Goal: Task Accomplishment & Management: Manage account settings

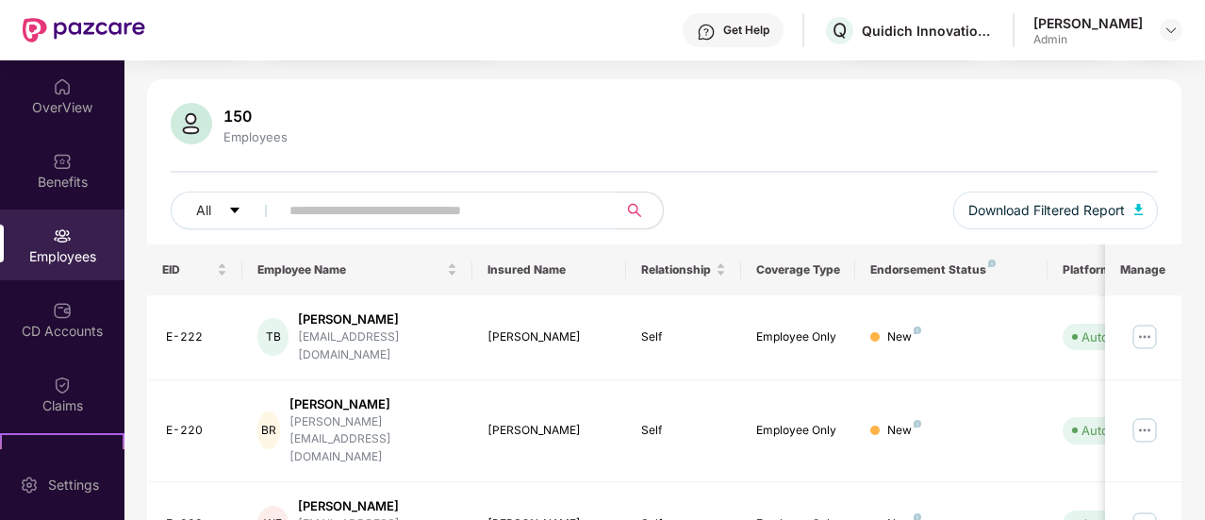
scroll to position [189, 0]
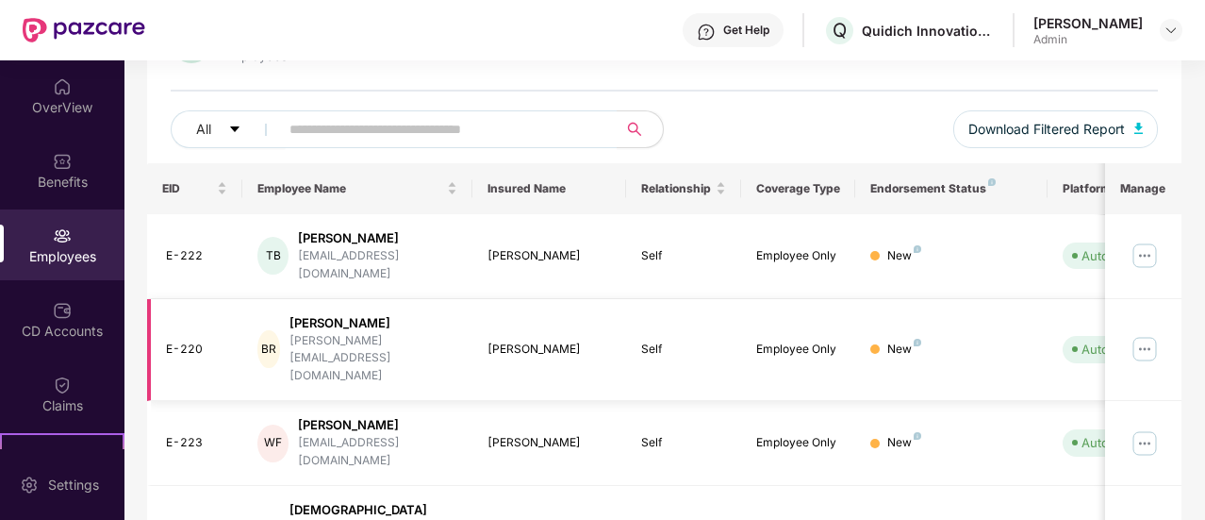
click at [1150, 334] on img at bounding box center [1145, 349] width 30 height 30
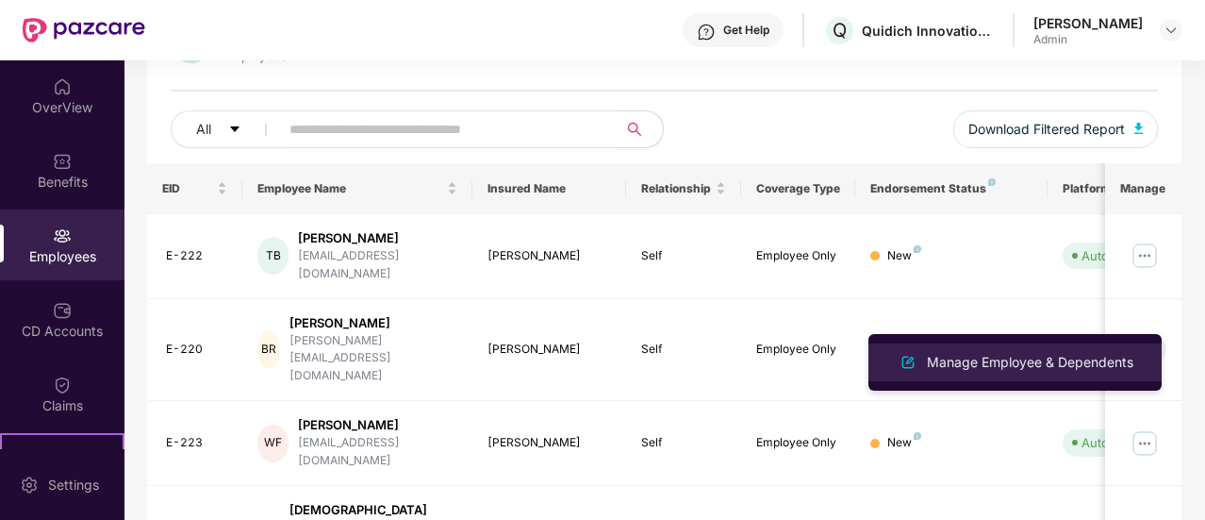
click at [1060, 362] on div "Manage Employee & Dependents" at bounding box center [1030, 362] width 214 height 21
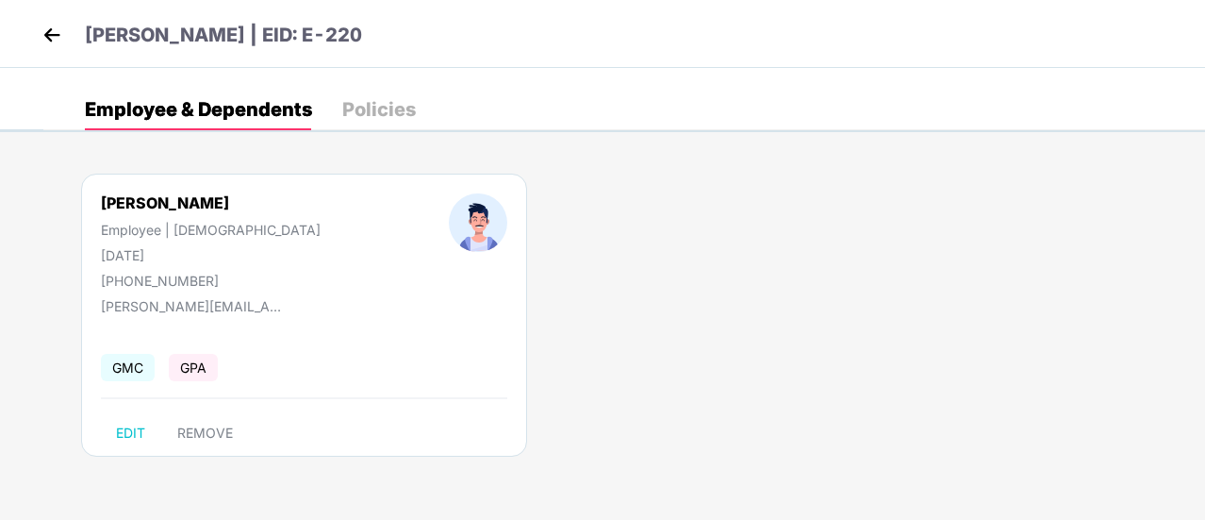
click at [334, 419] on div "EDIT REMOVE" at bounding box center [304, 433] width 406 height 30
click at [47, 31] on img at bounding box center [52, 35] width 28 height 28
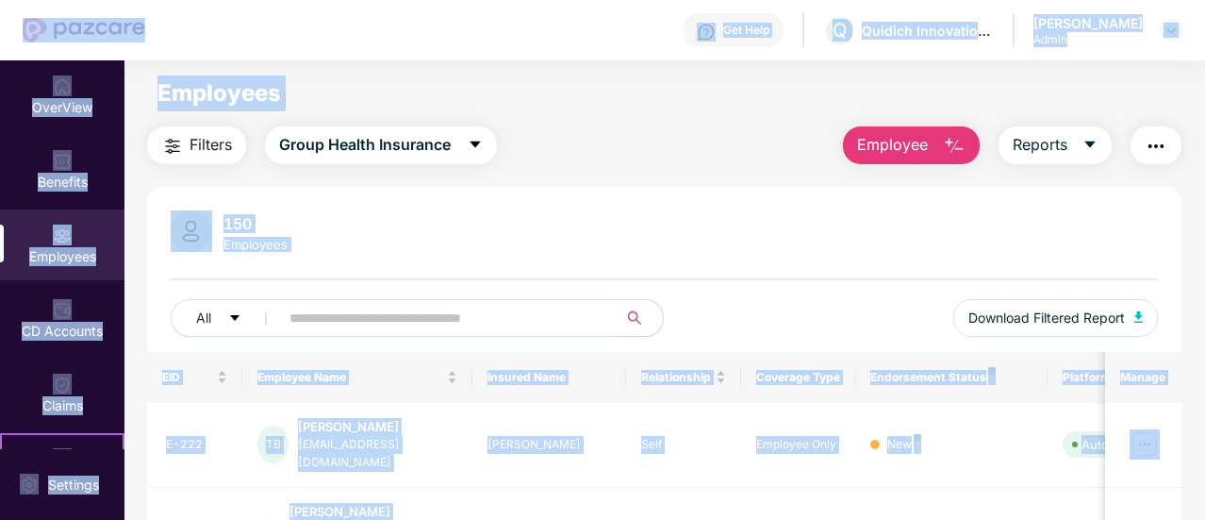
click at [558, 103] on div "Employees" at bounding box center [664, 93] width 1080 height 36
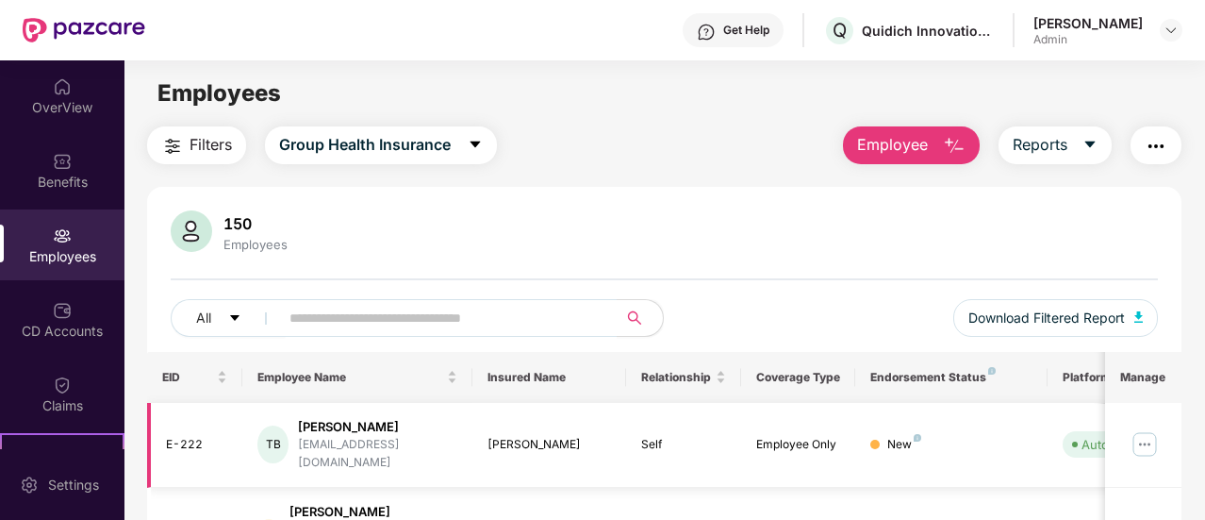
click at [1157, 438] on img at bounding box center [1145, 444] width 30 height 30
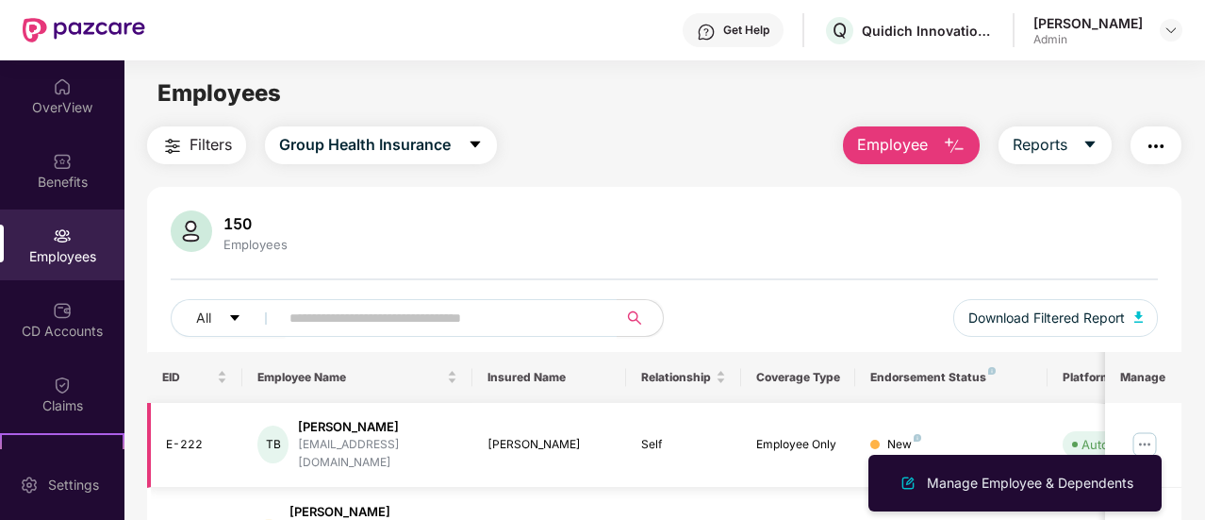
click at [1144, 442] on img at bounding box center [1145, 444] width 30 height 30
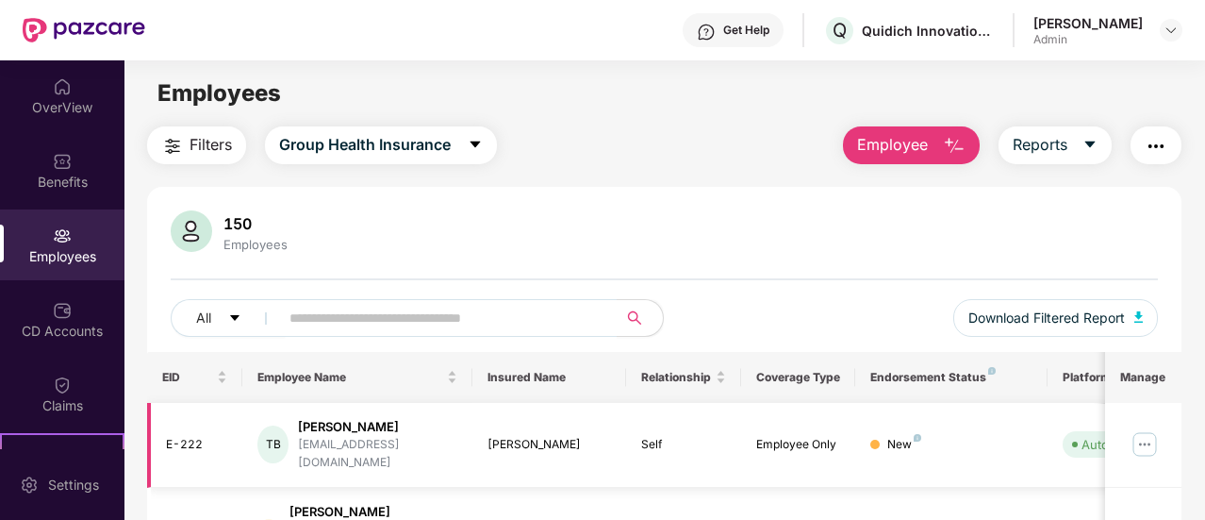
click at [1145, 441] on img at bounding box center [1145, 444] width 30 height 30
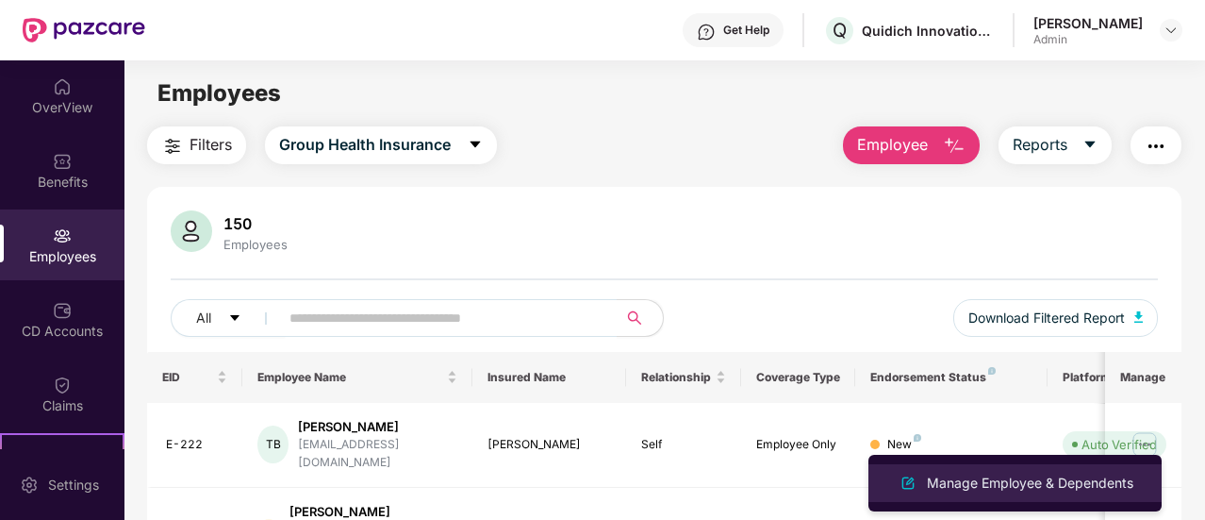
click at [1045, 489] on div "Manage Employee & Dependents" at bounding box center [1030, 482] width 214 height 21
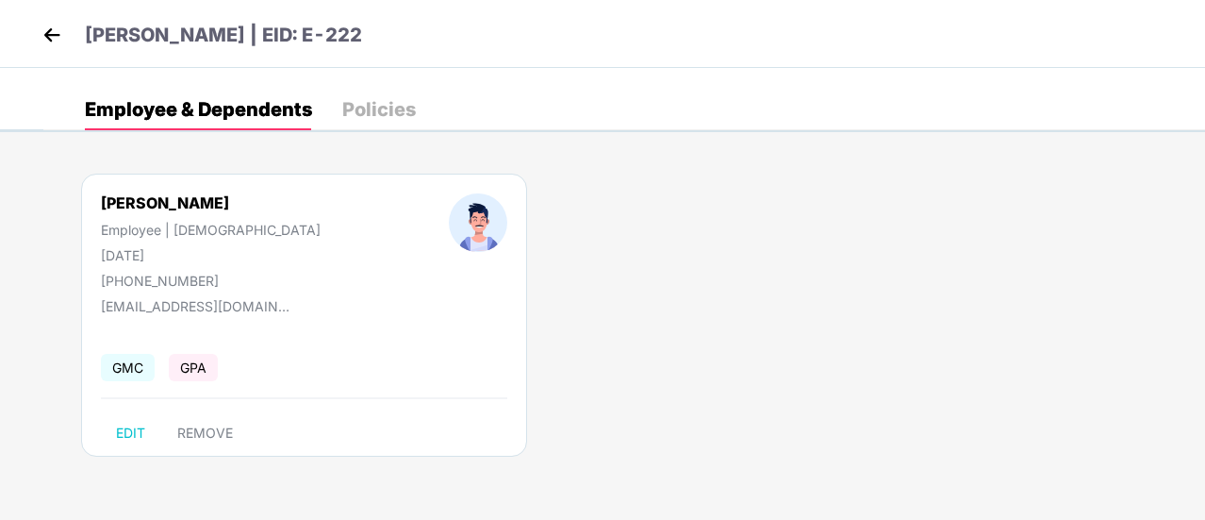
click at [64, 45] on img at bounding box center [52, 35] width 28 height 28
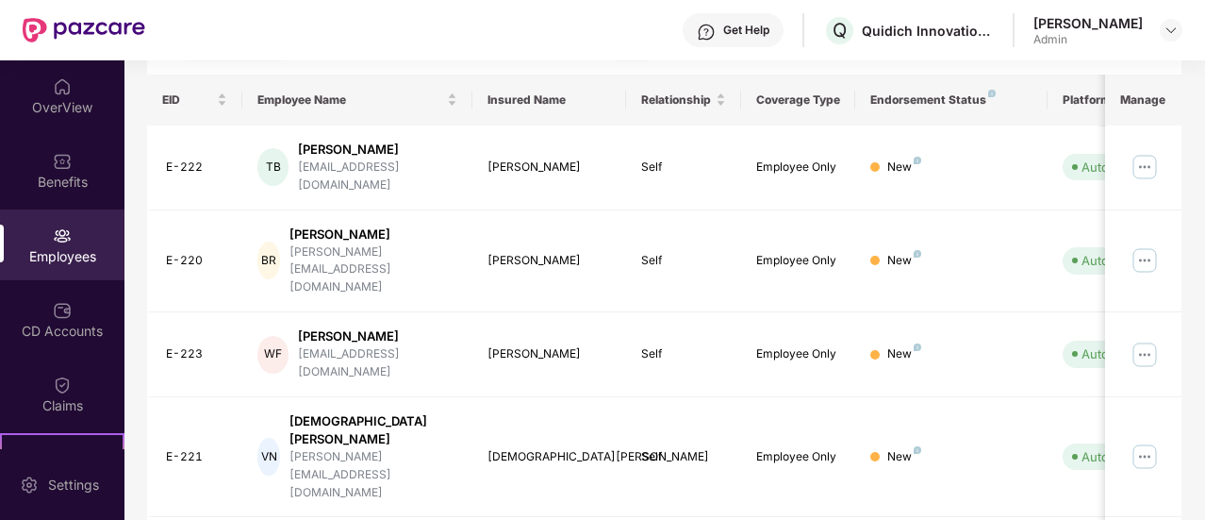
scroll to position [264, 0]
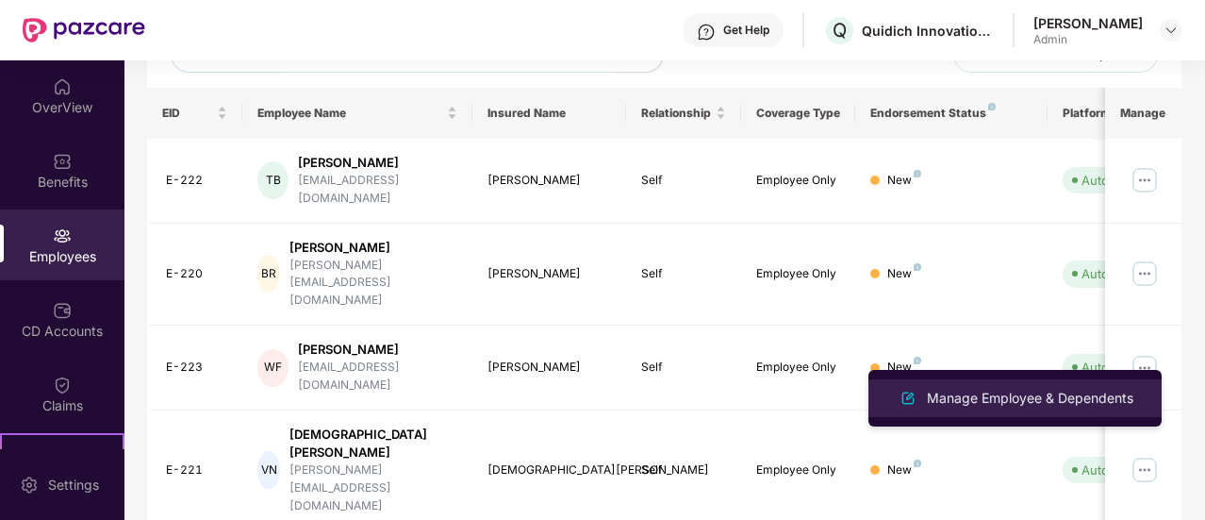
click at [1073, 395] on div "Manage Employee & Dependents" at bounding box center [1030, 398] width 214 height 21
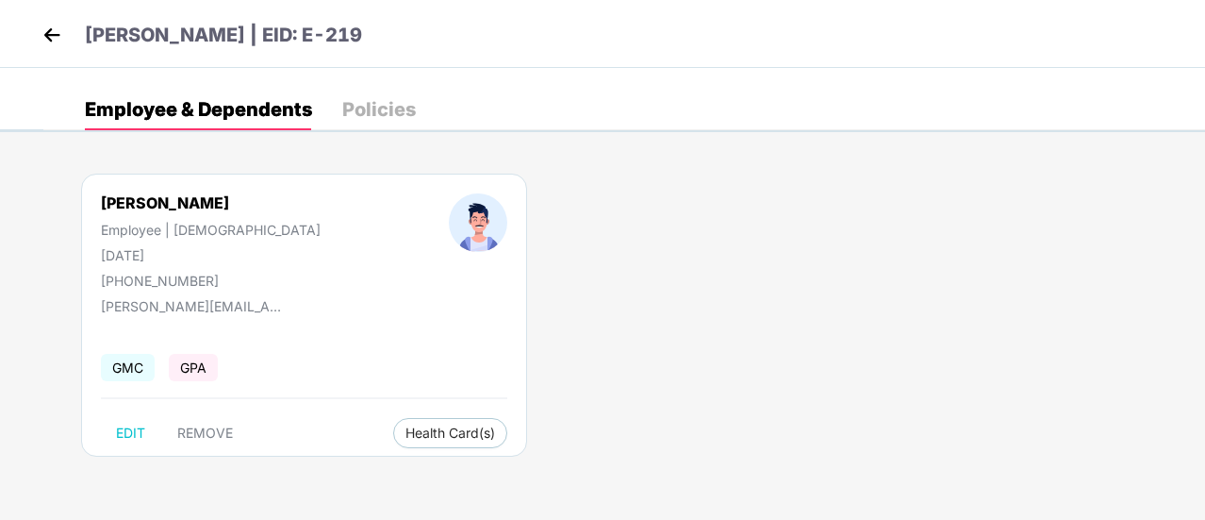
click at [60, 33] on img at bounding box center [52, 35] width 28 height 28
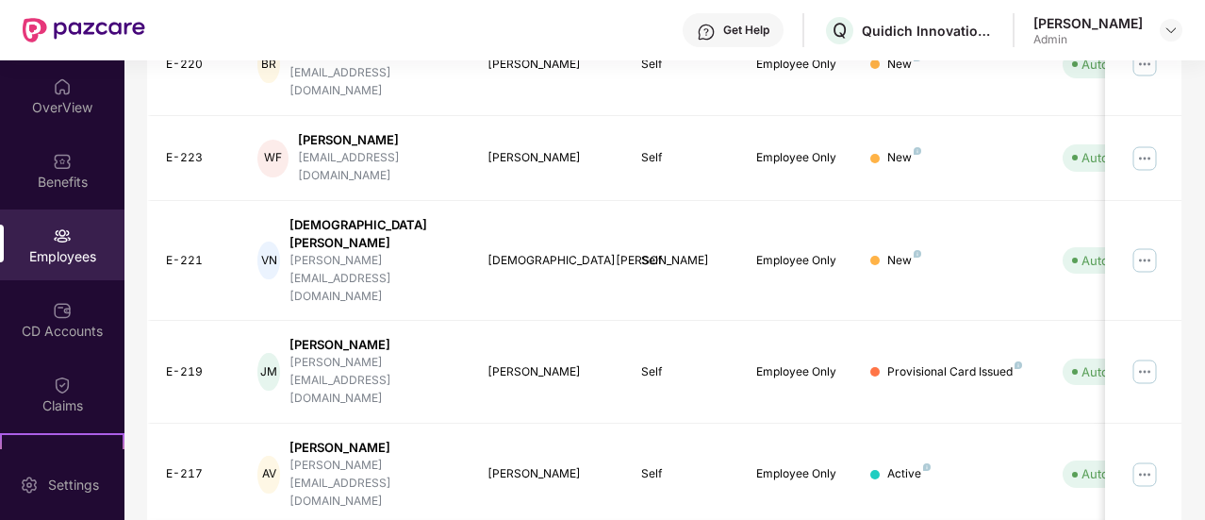
scroll to position [446, 0]
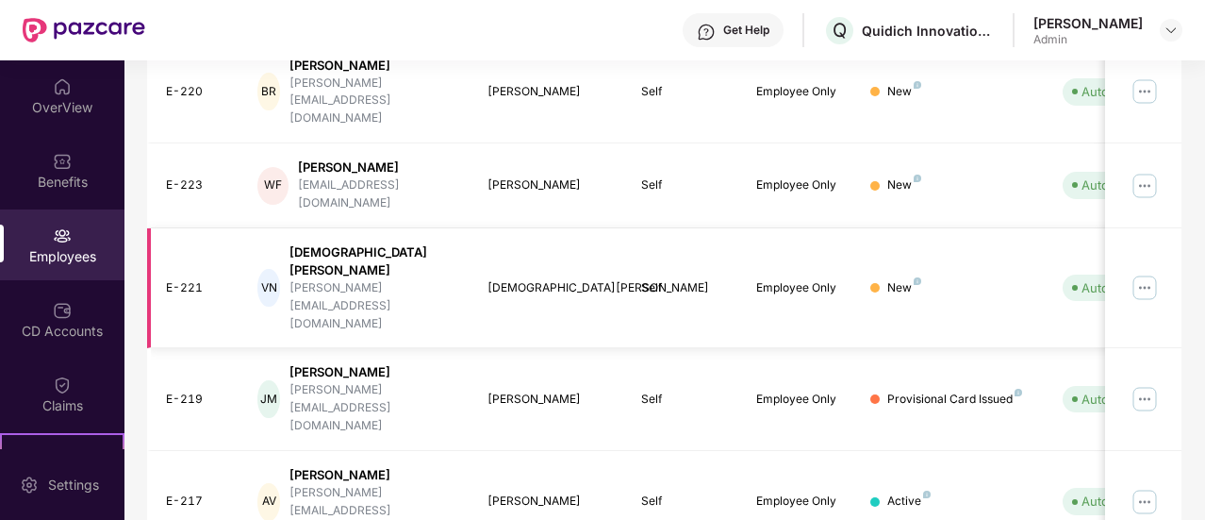
click at [1148, 272] on img at bounding box center [1145, 287] width 30 height 30
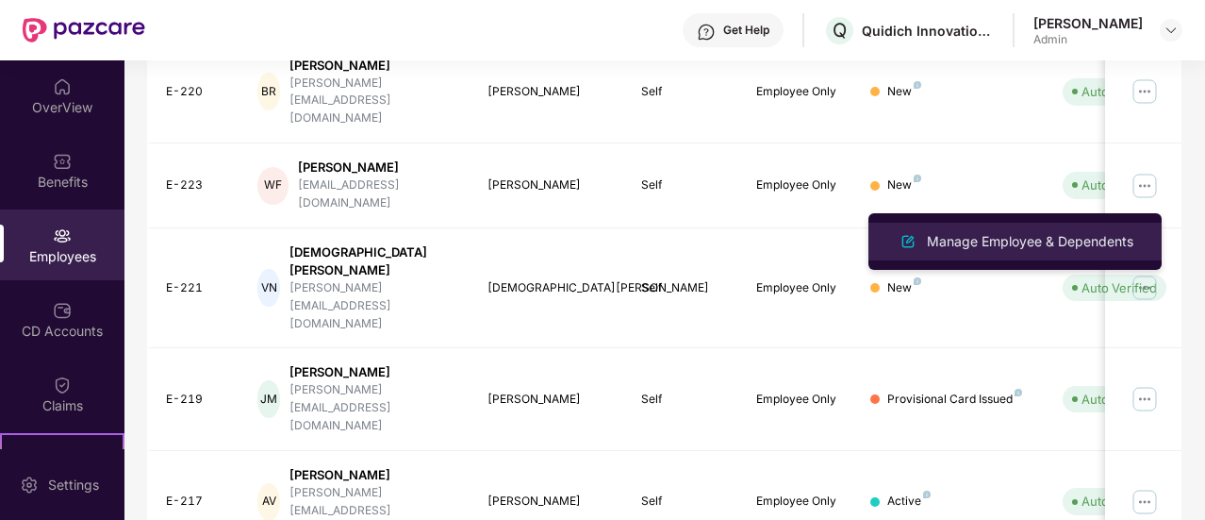
click at [1050, 253] on li "Manage Employee & Dependents" at bounding box center [1014, 242] width 293 height 38
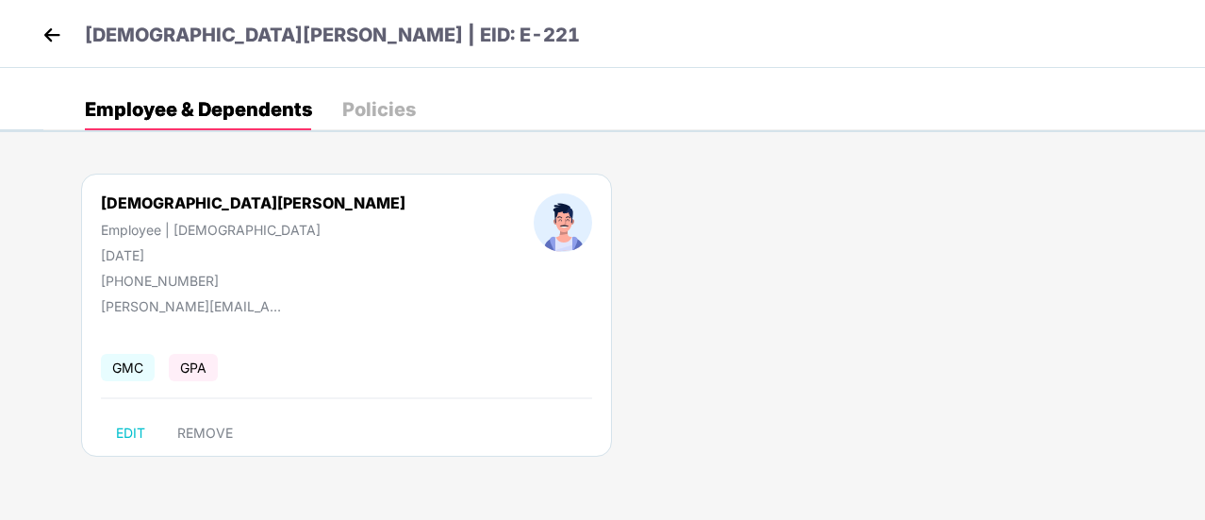
click at [43, 39] on img at bounding box center [52, 35] width 28 height 28
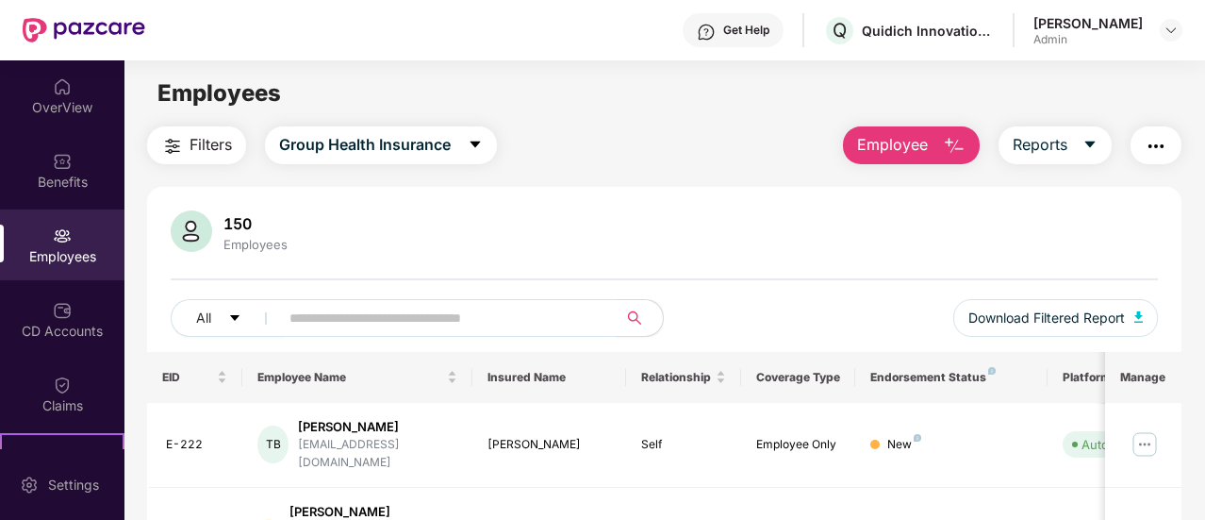
click at [80, 107] on div "OverView" at bounding box center [62, 107] width 124 height 19
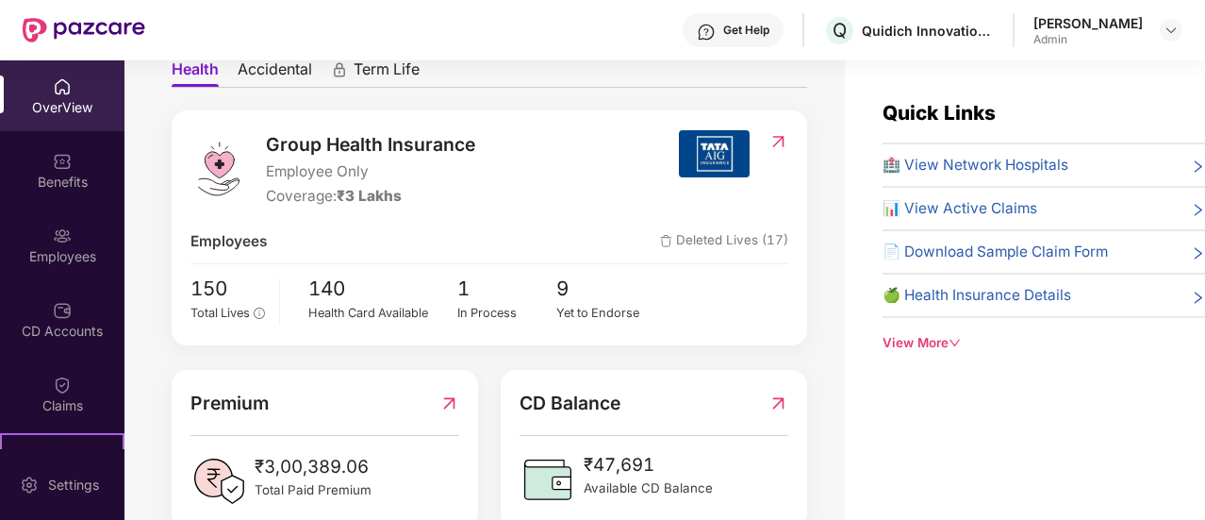
scroll to position [377, 0]
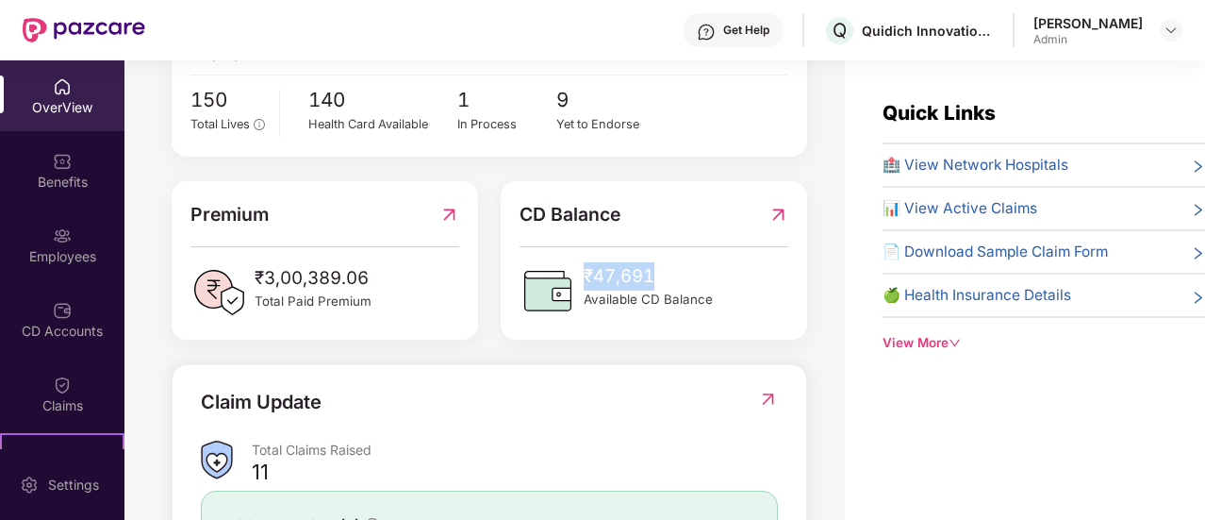
drag, startPoint x: 583, startPoint y: 288, endPoint x: 722, endPoint y: 288, distance: 139.5
click at [722, 288] on div "₹47,691 Available CD Balance" at bounding box center [654, 290] width 268 height 57
click at [593, 374] on div "Group Health Insurance Employee Only Coverage: ₹3 Lakhs Employees Deleted Lives…" at bounding box center [490, 330] width 636 height 816
